Goal: Transaction & Acquisition: Book appointment/travel/reservation

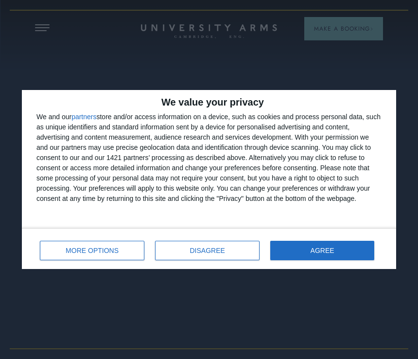
click at [224, 248] on span "DISAGREE" at bounding box center [207, 250] width 35 height 7
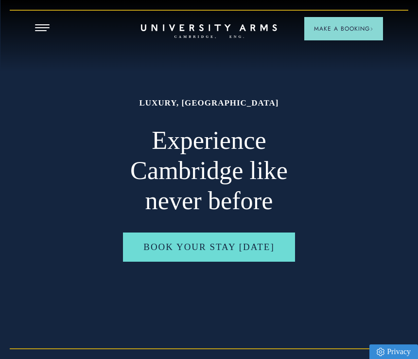
click at [43, 18] on header "CAMBRIDGE’S LEADING LUXURY HOTEL SINCE [DATE] Make a Booking" at bounding box center [209, 12] width 418 height 24
click at [46, 25] on span "Open Menu" at bounding box center [45, 24] width 7 height 1
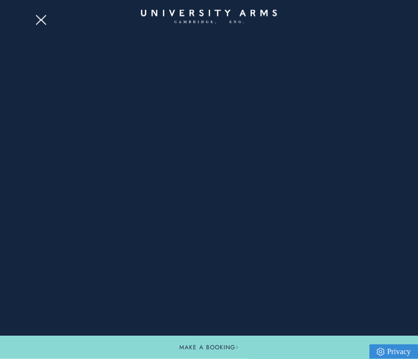
scroll to position [360, 0]
click at [52, 15] on div at bounding box center [209, 179] width 418 height 359
click at [41, 21] on button "Open Menu" at bounding box center [42, 19] width 15 height 8
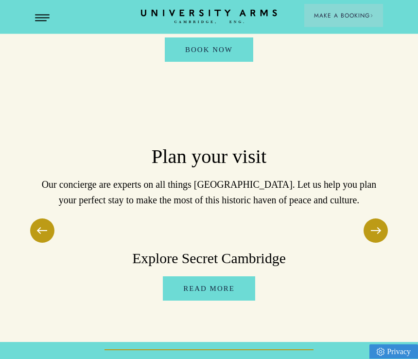
scroll to position [1541, 0]
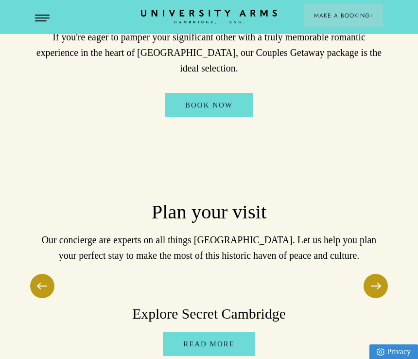
click at [38, 18] on span "Open Menu" at bounding box center [38, 18] width 7 height 1
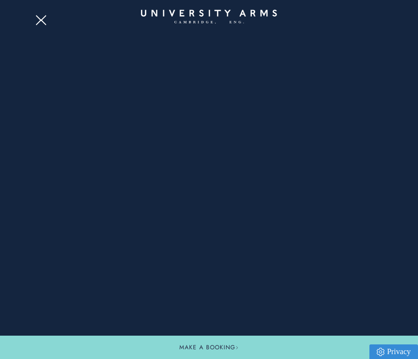
scroll to position [2018, 0]
click at [51, 17] on div at bounding box center [209, 179] width 418 height 359
click at [39, 21] on span "Open Menu" at bounding box center [39, 22] width 6 height 6
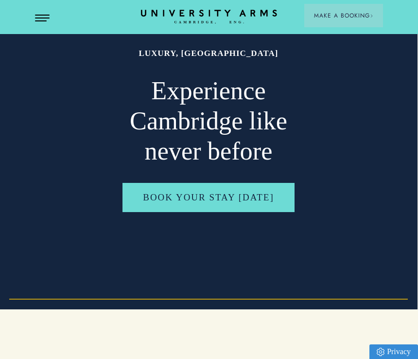
scroll to position [58, 0]
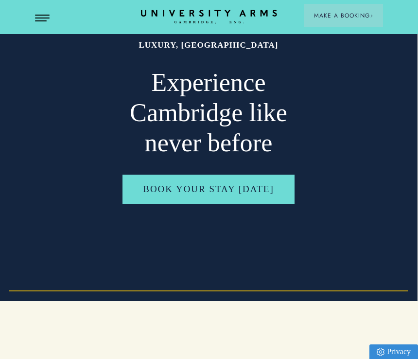
click at [342, 15] on span "Make a Booking" at bounding box center [343, 15] width 59 height 9
click at [217, 197] on link "Book Your Stay [DATE]" at bounding box center [209, 190] width 172 height 30
